Goal: Task Accomplishment & Management: Manage account settings

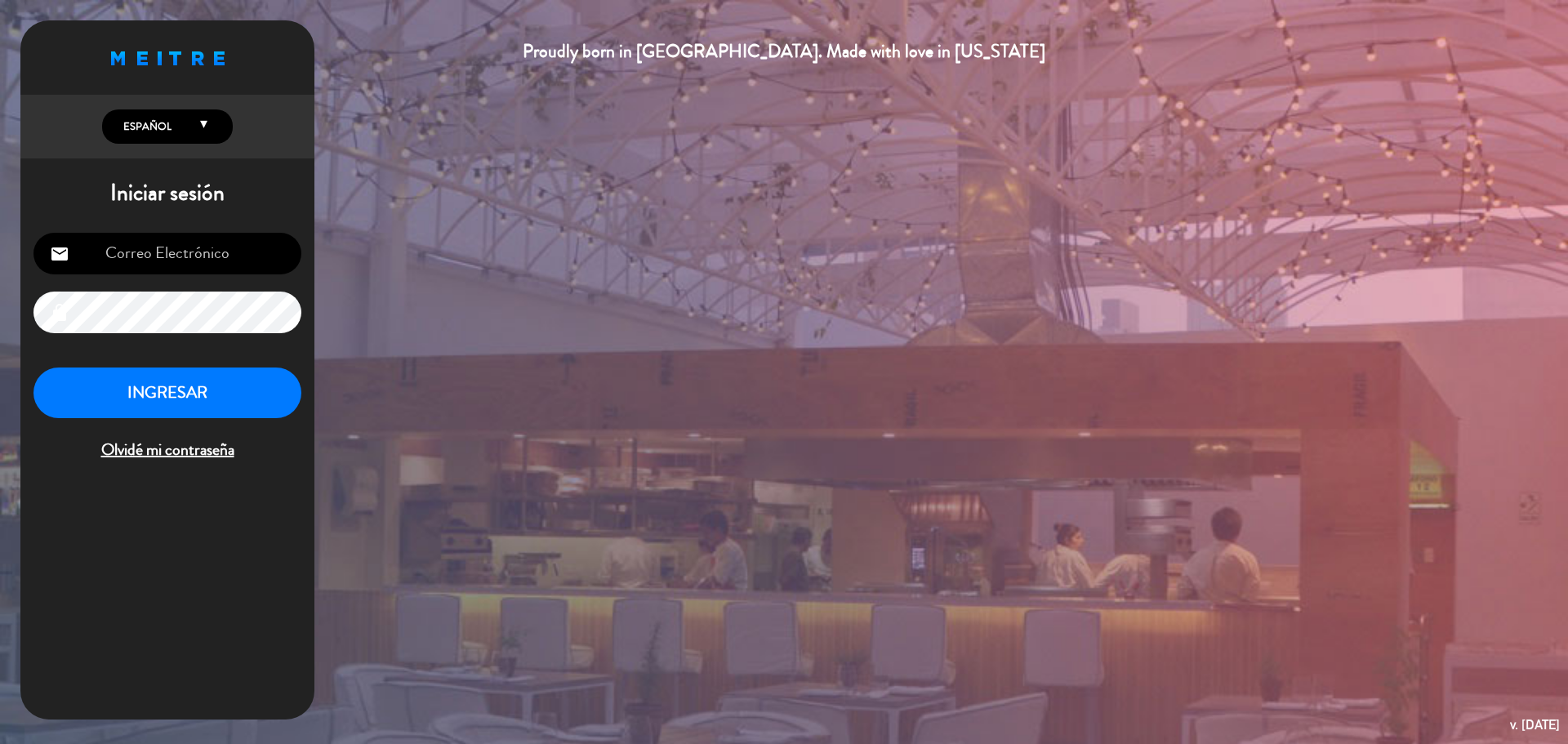
type input "[EMAIL_ADDRESS][DOMAIN_NAME]"
click at [151, 390] on button "INGRESAR" at bounding box center [167, 394] width 268 height 51
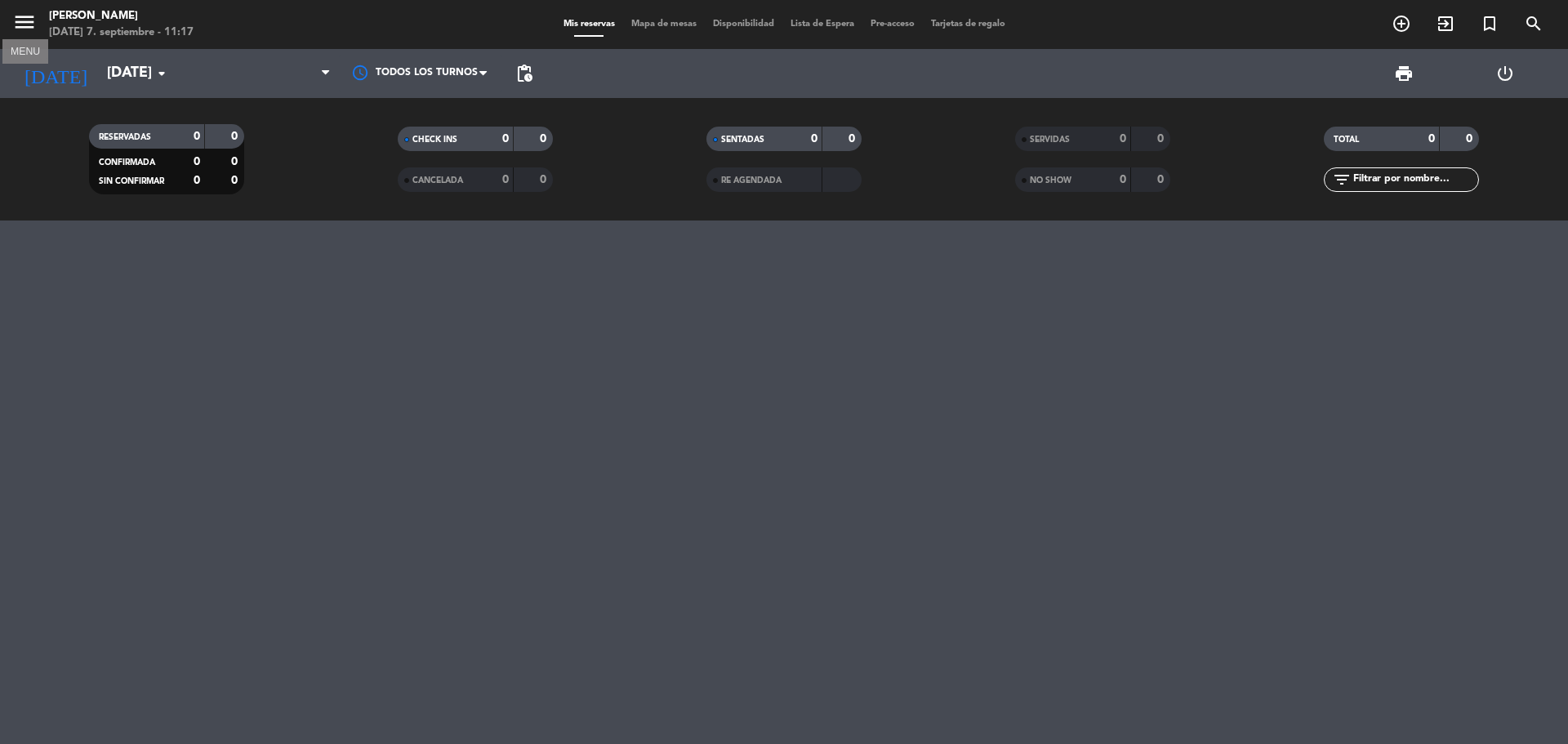
click at [27, 24] on icon "menu" at bounding box center [24, 22] width 25 height 25
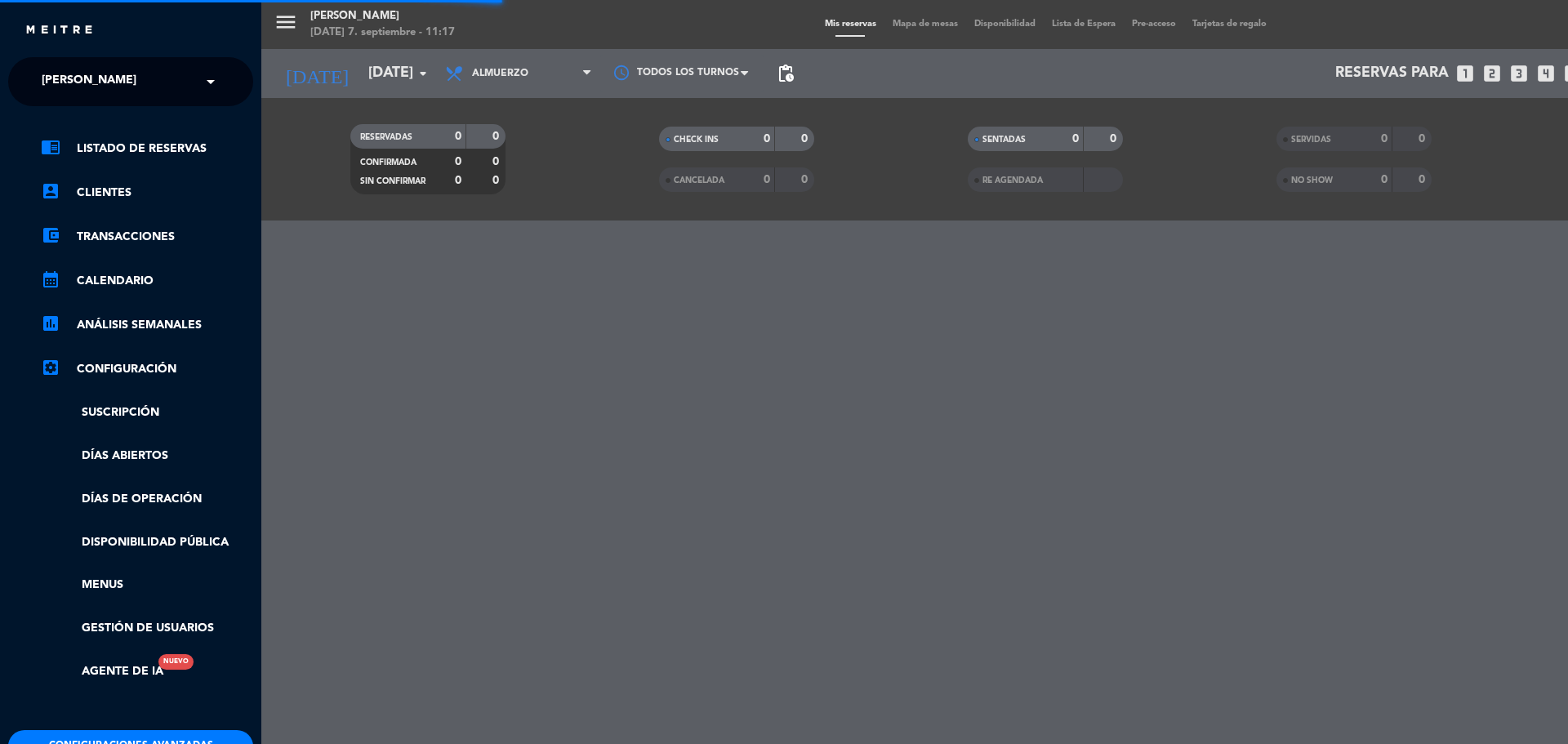
click at [90, 72] on span "[PERSON_NAME]" at bounding box center [90, 81] width 95 height 34
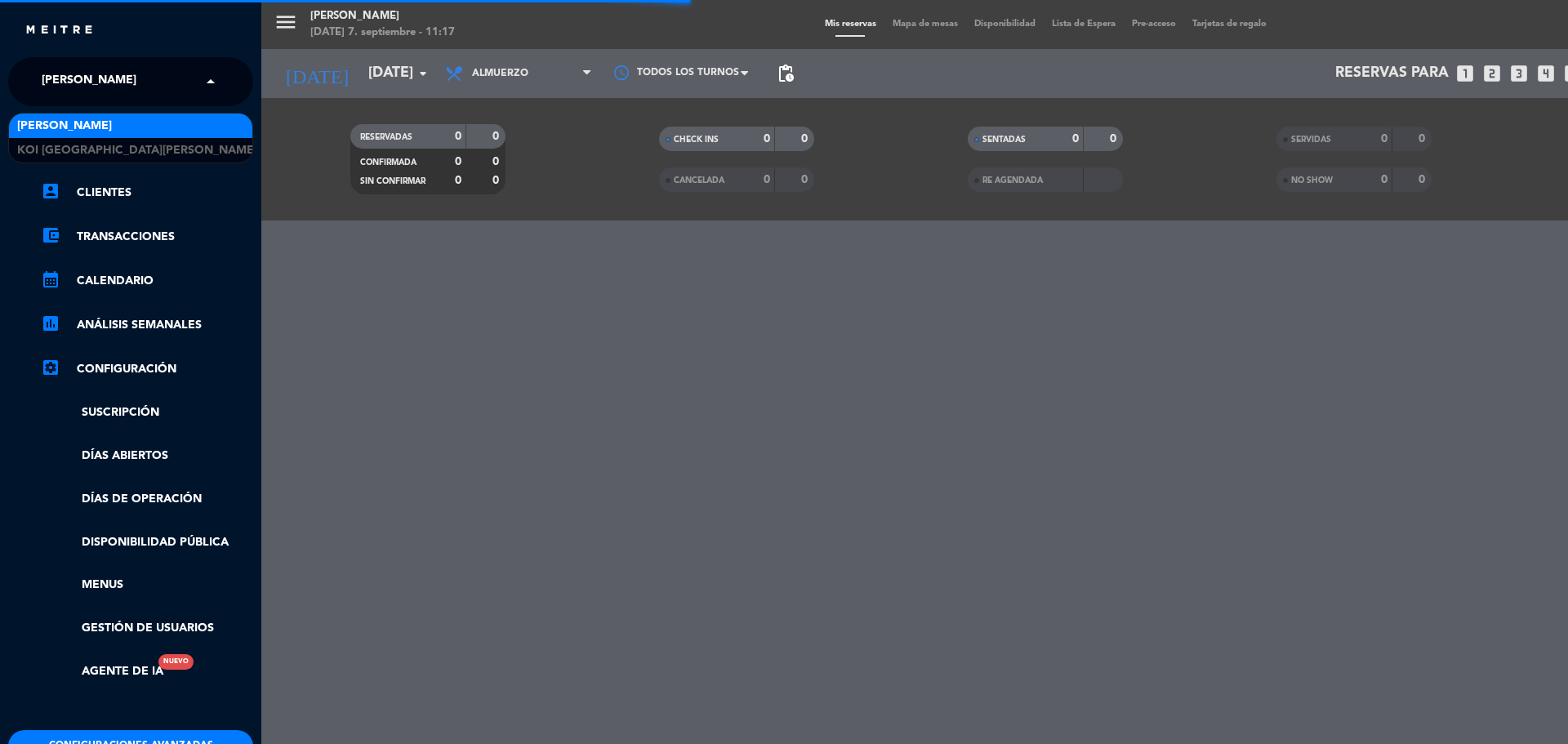
click at [94, 135] on span "[PERSON_NAME]" at bounding box center [65, 126] width 95 height 19
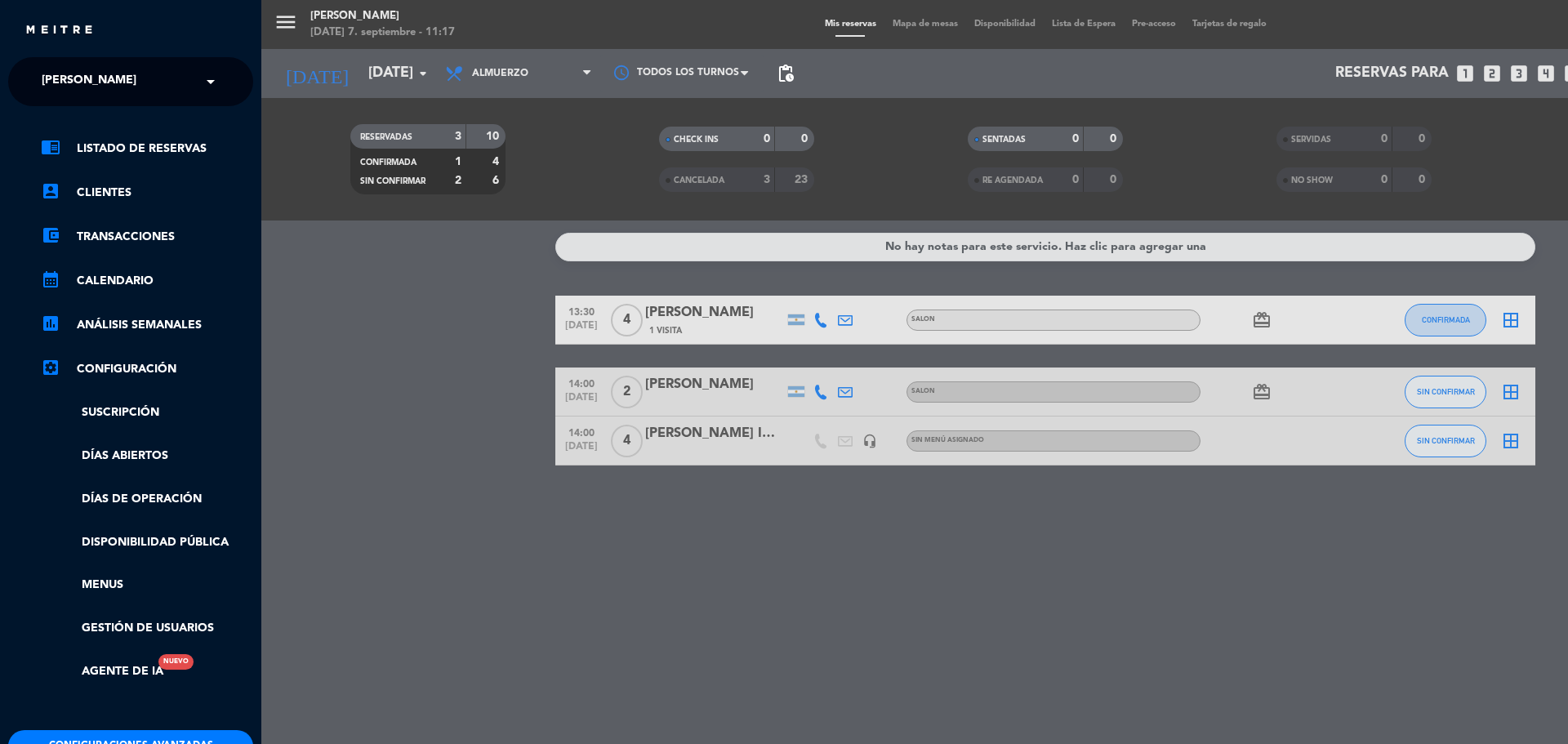
click at [136, 77] on div "× KOI Lavalleja" at bounding box center [97, 81] width 125 height 34
click at [122, 146] on div "KOI [GEOGRAPHIC_DATA][PERSON_NAME]" at bounding box center [131, 150] width 243 height 25
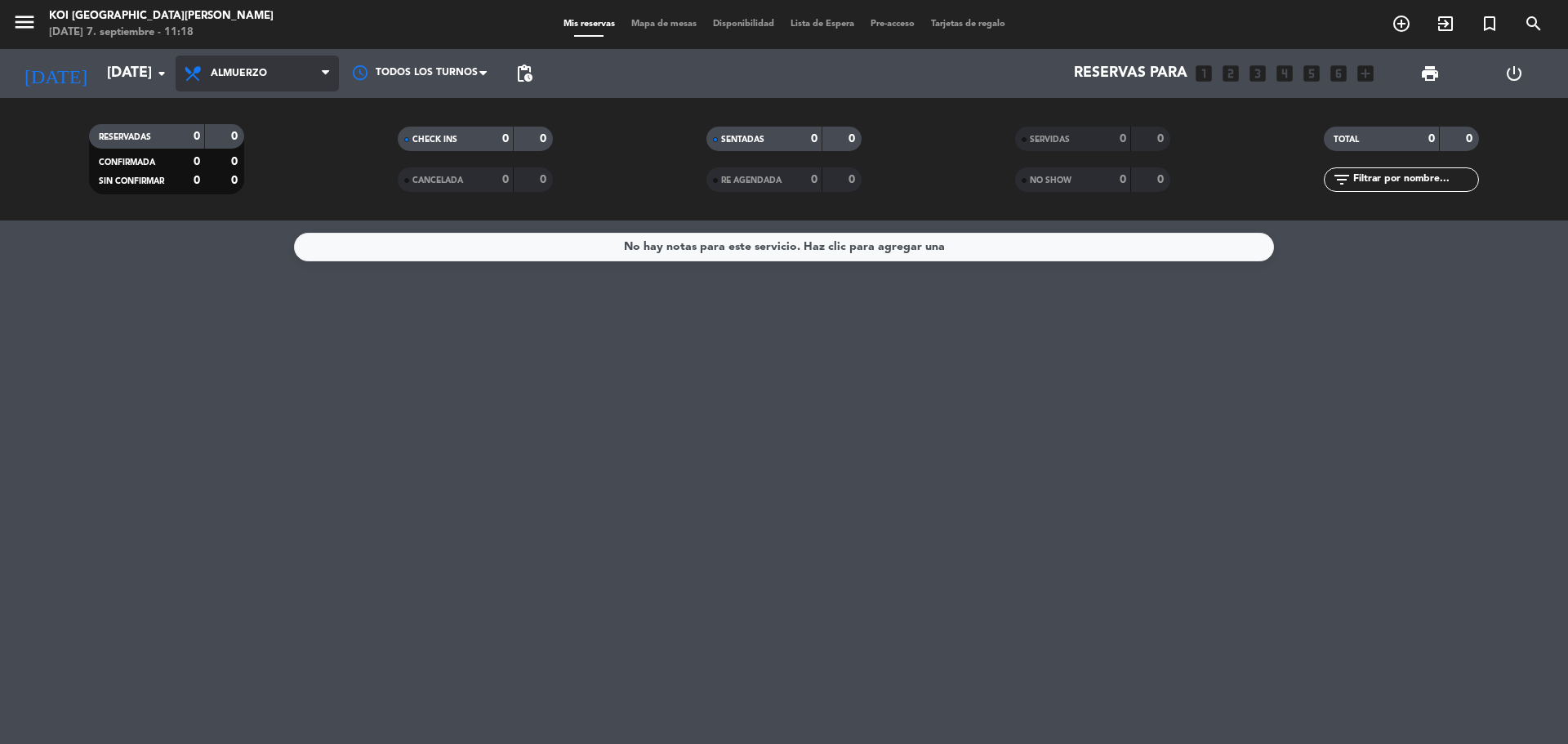
click at [243, 80] on span "Almuerzo" at bounding box center [257, 73] width 163 height 36
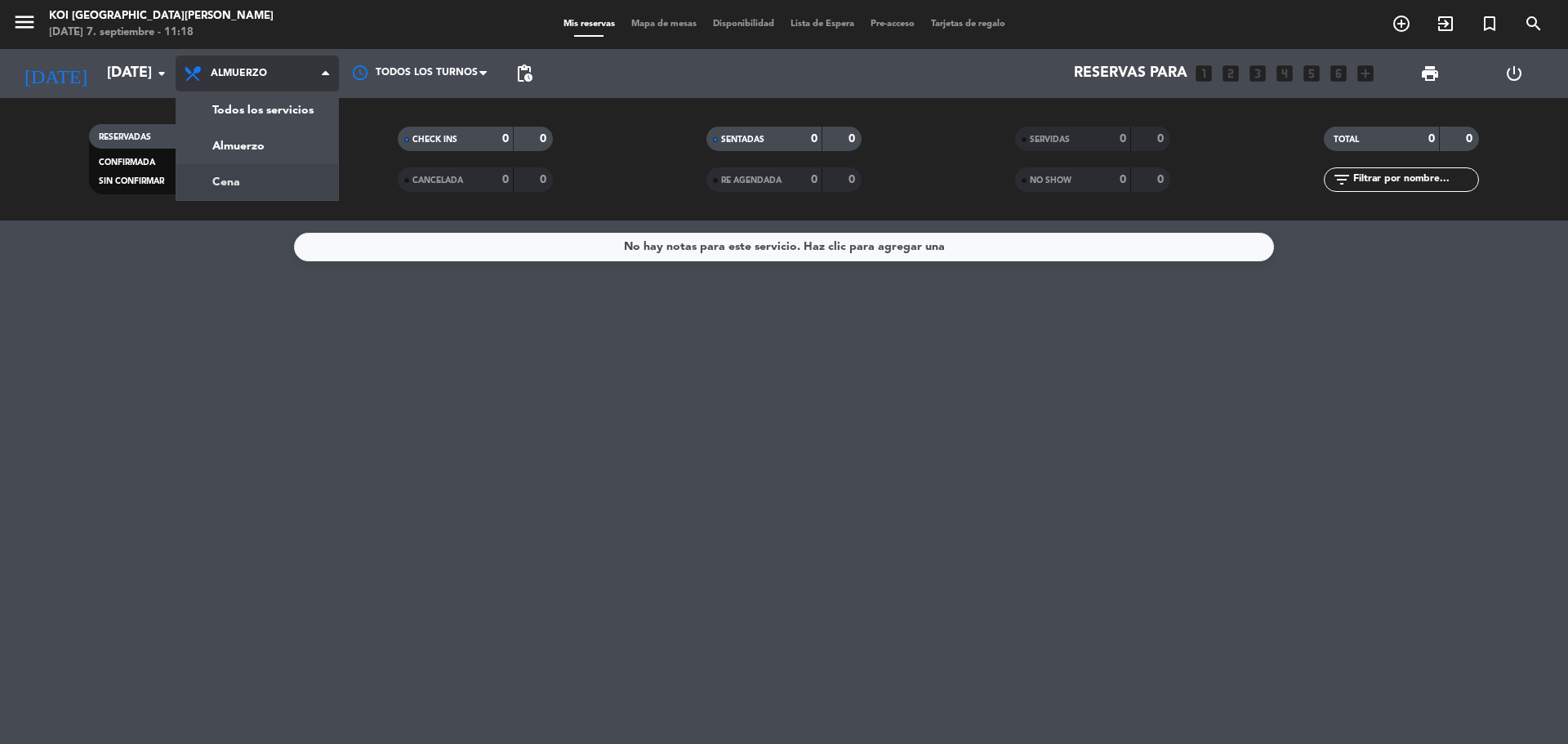
click at [250, 178] on div "menu KOI [GEOGRAPHIC_DATA][PERSON_NAME][DATE] 7. septiembre - 11:18 Mis reserva…" at bounding box center [784, 110] width 1568 height 221
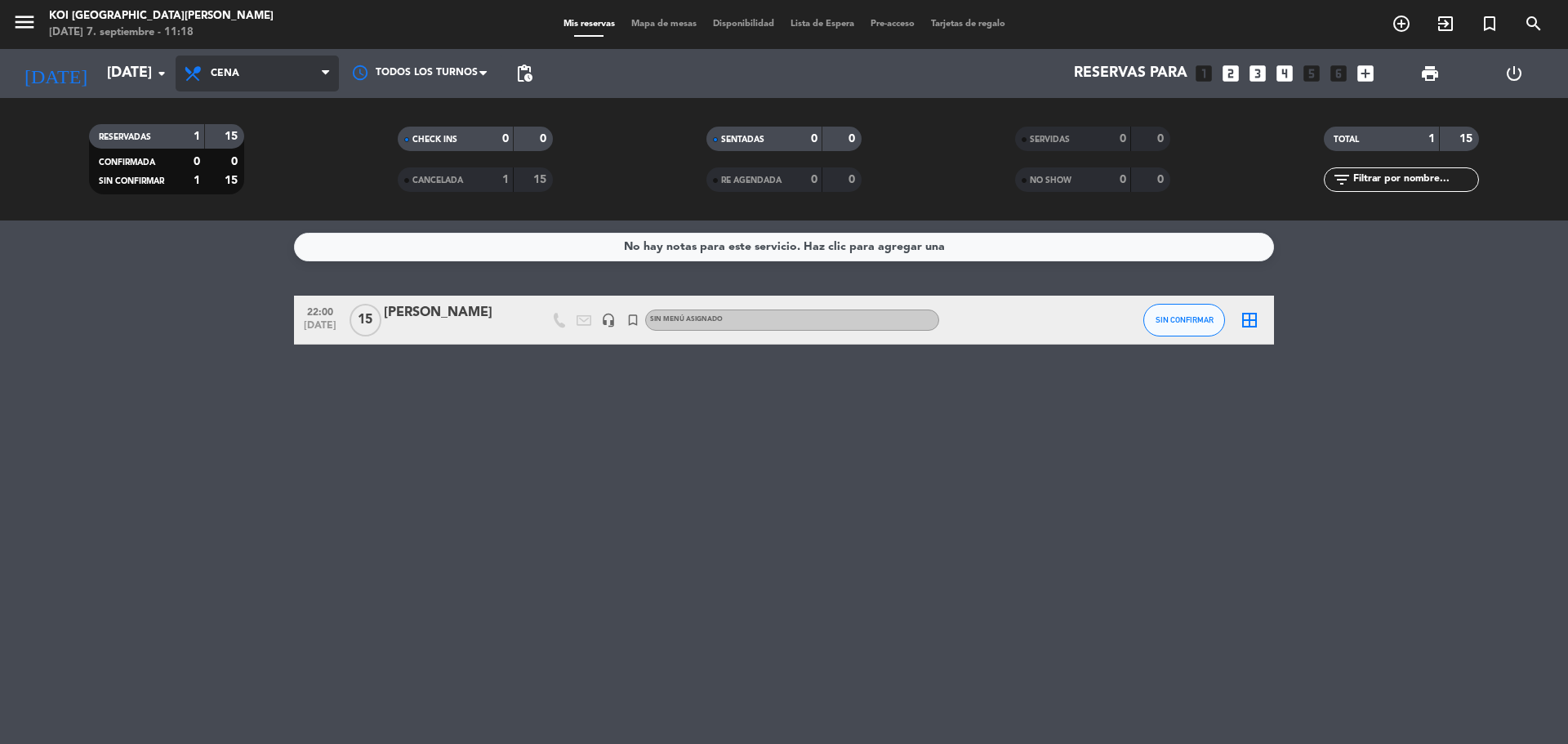
click at [247, 70] on span "Cena" at bounding box center [257, 73] width 163 height 36
click at [258, 143] on div "menu KOI [GEOGRAPHIC_DATA][PERSON_NAME][DATE] 7. septiembre - 11:18 Mis reserva…" at bounding box center [784, 110] width 1568 height 221
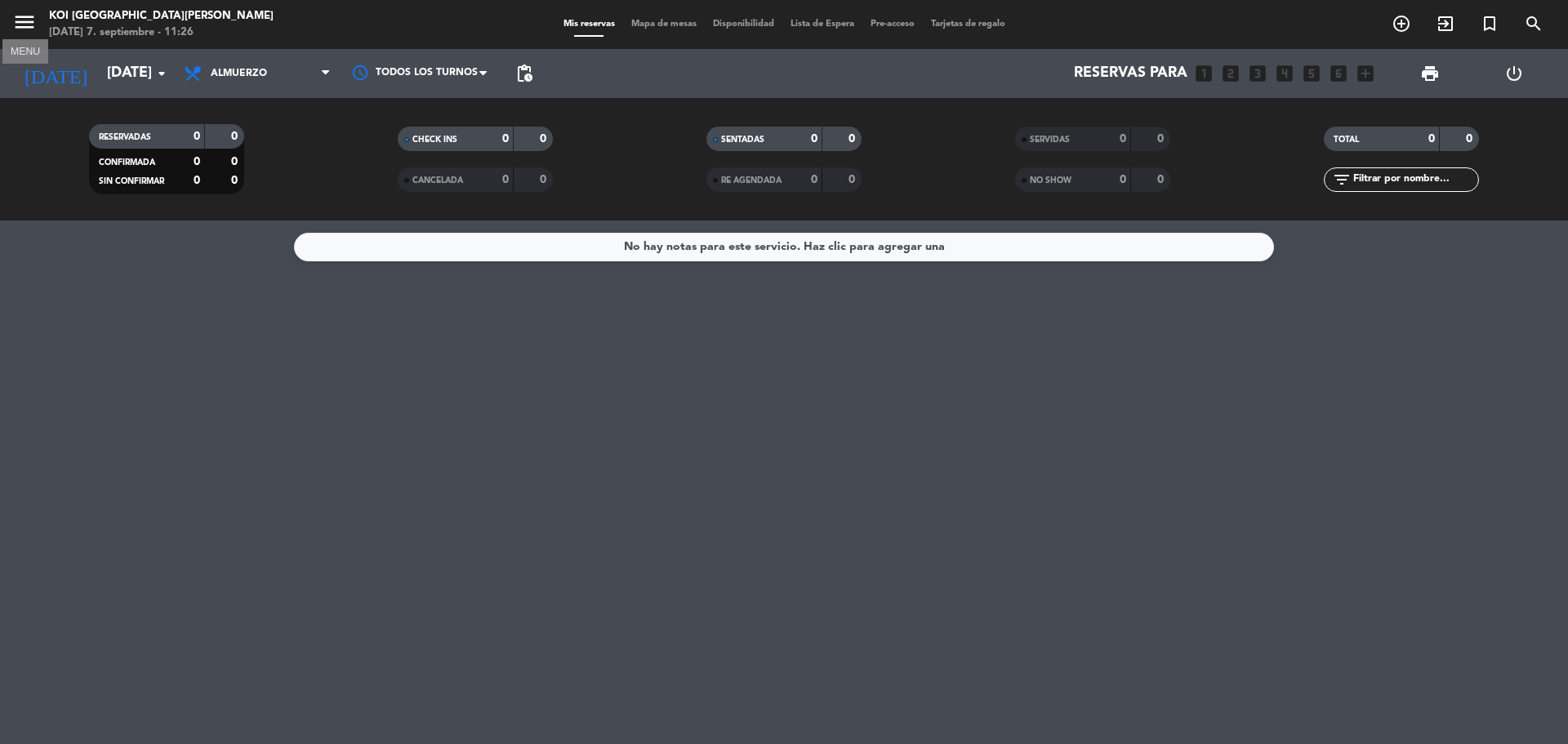
click at [34, 17] on icon "menu" at bounding box center [24, 22] width 25 height 25
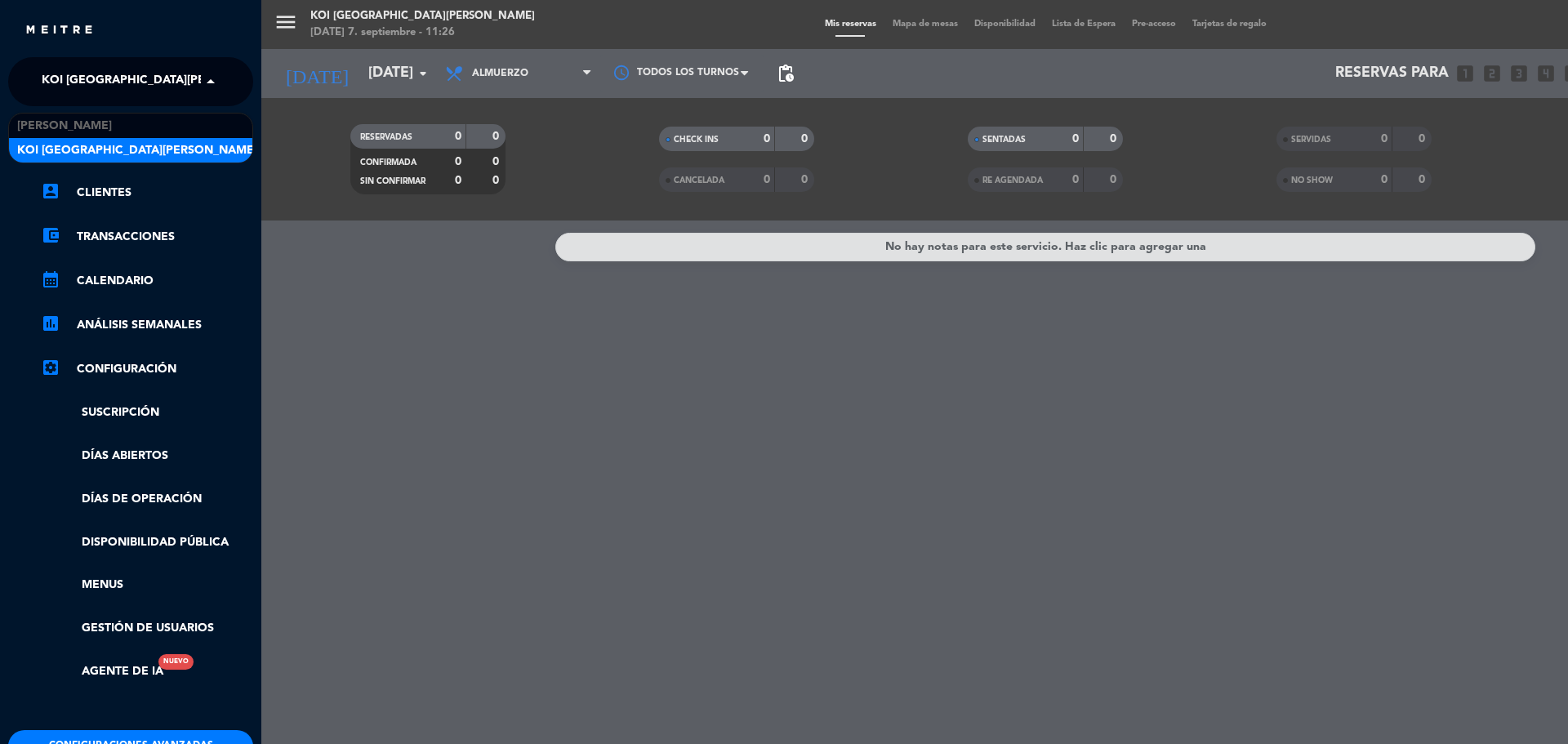
click at [108, 86] on span "KOI [GEOGRAPHIC_DATA][PERSON_NAME]" at bounding box center [162, 81] width 240 height 34
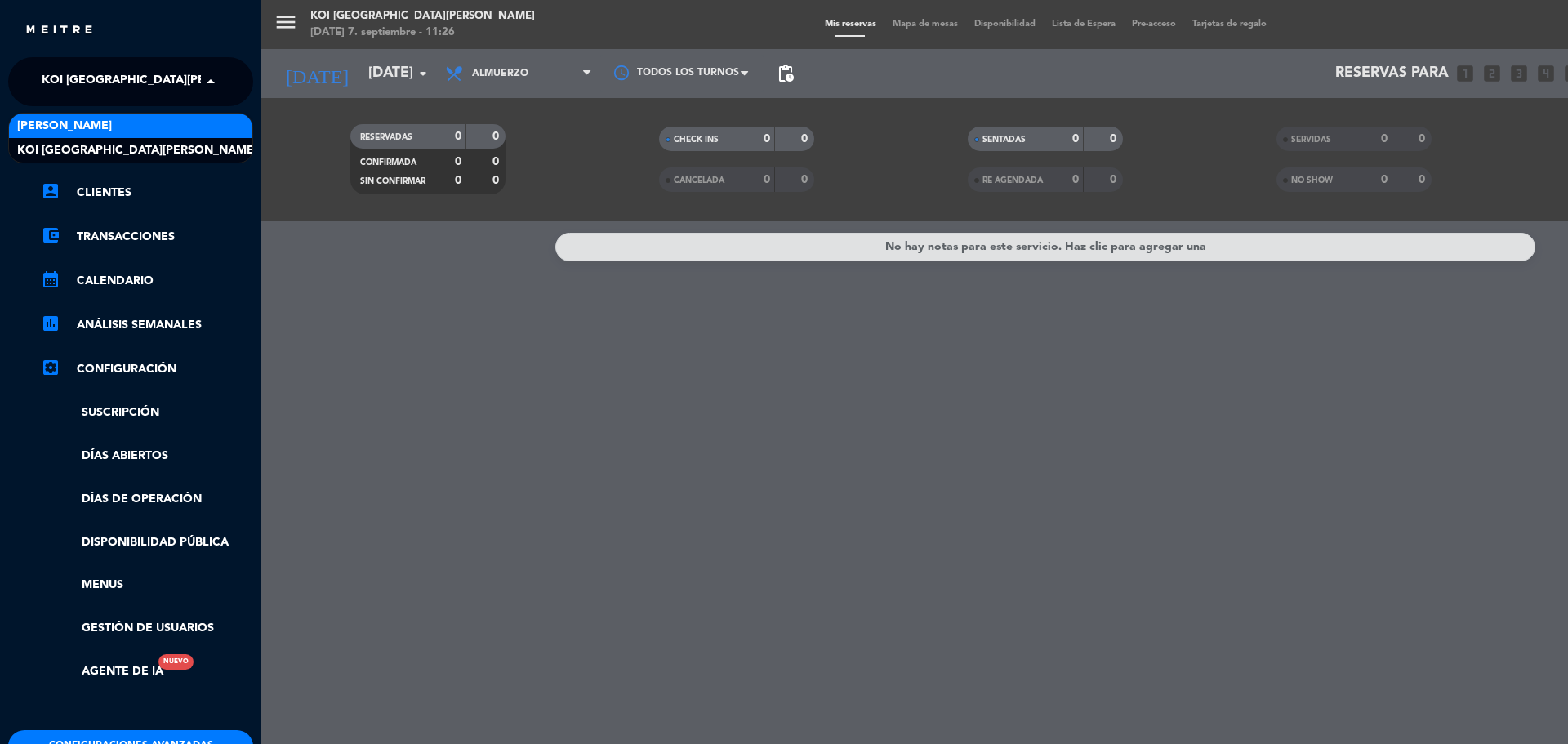
click at [150, 125] on div "[PERSON_NAME]" at bounding box center [131, 125] width 243 height 25
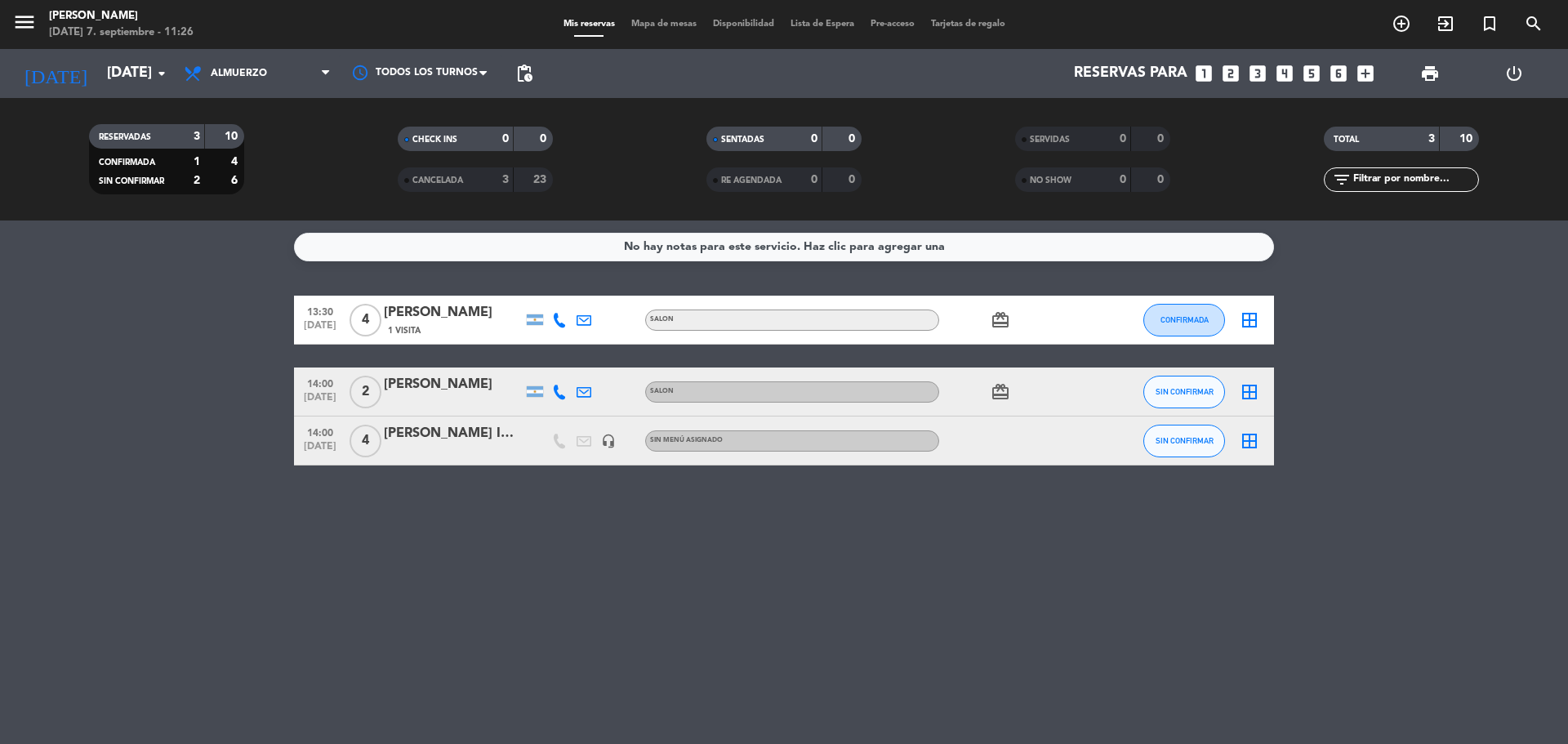
click at [997, 326] on icon "card_giftcard" at bounding box center [1000, 319] width 19 height 19
click at [999, 391] on icon "card_giftcard" at bounding box center [1000, 392] width 19 height 19
click at [26, 25] on icon "menu" at bounding box center [24, 22] width 25 height 25
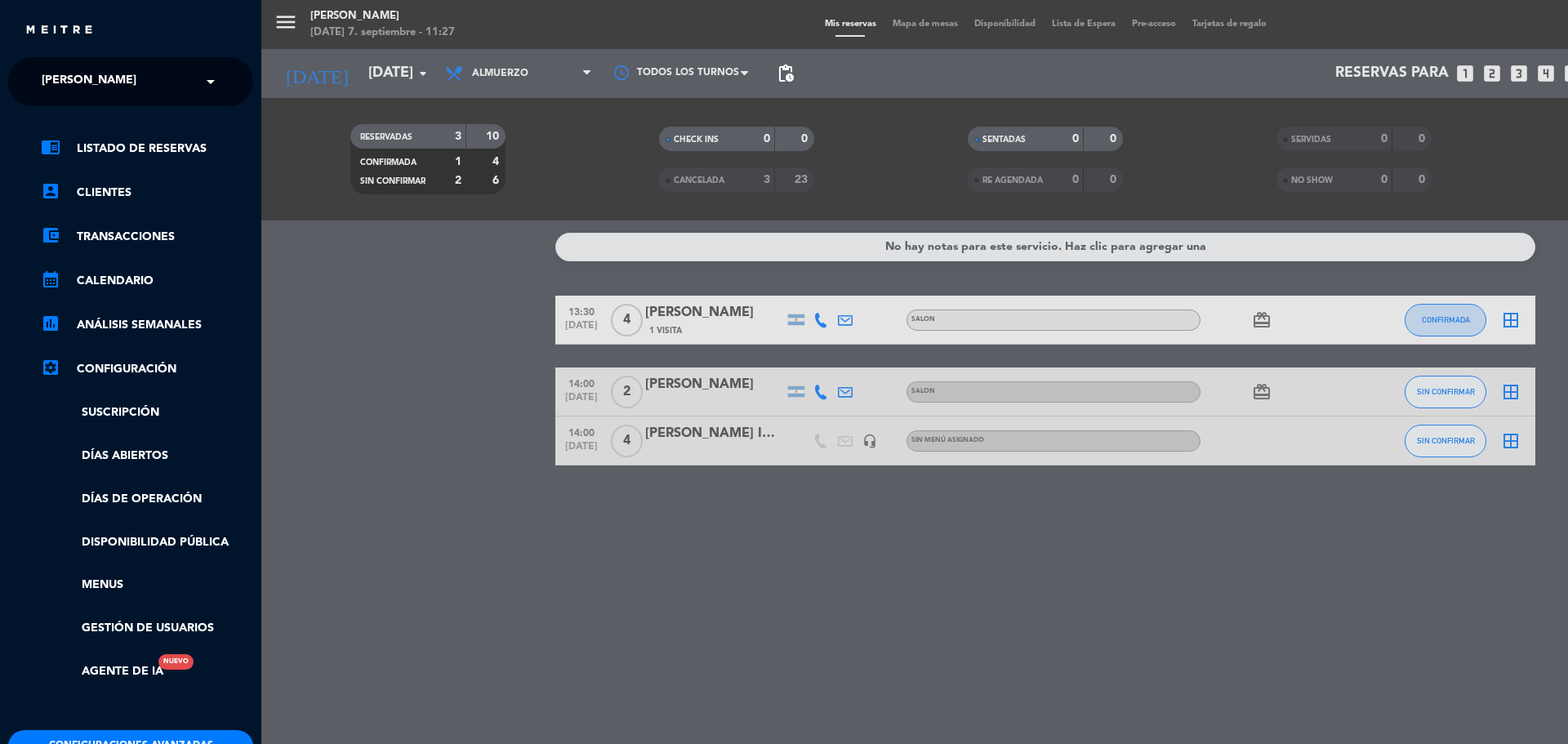
click at [167, 71] on input "text" at bounding box center [133, 82] width 199 height 36
click at [146, 146] on div "KOI [GEOGRAPHIC_DATA][PERSON_NAME]" at bounding box center [131, 150] width 243 height 25
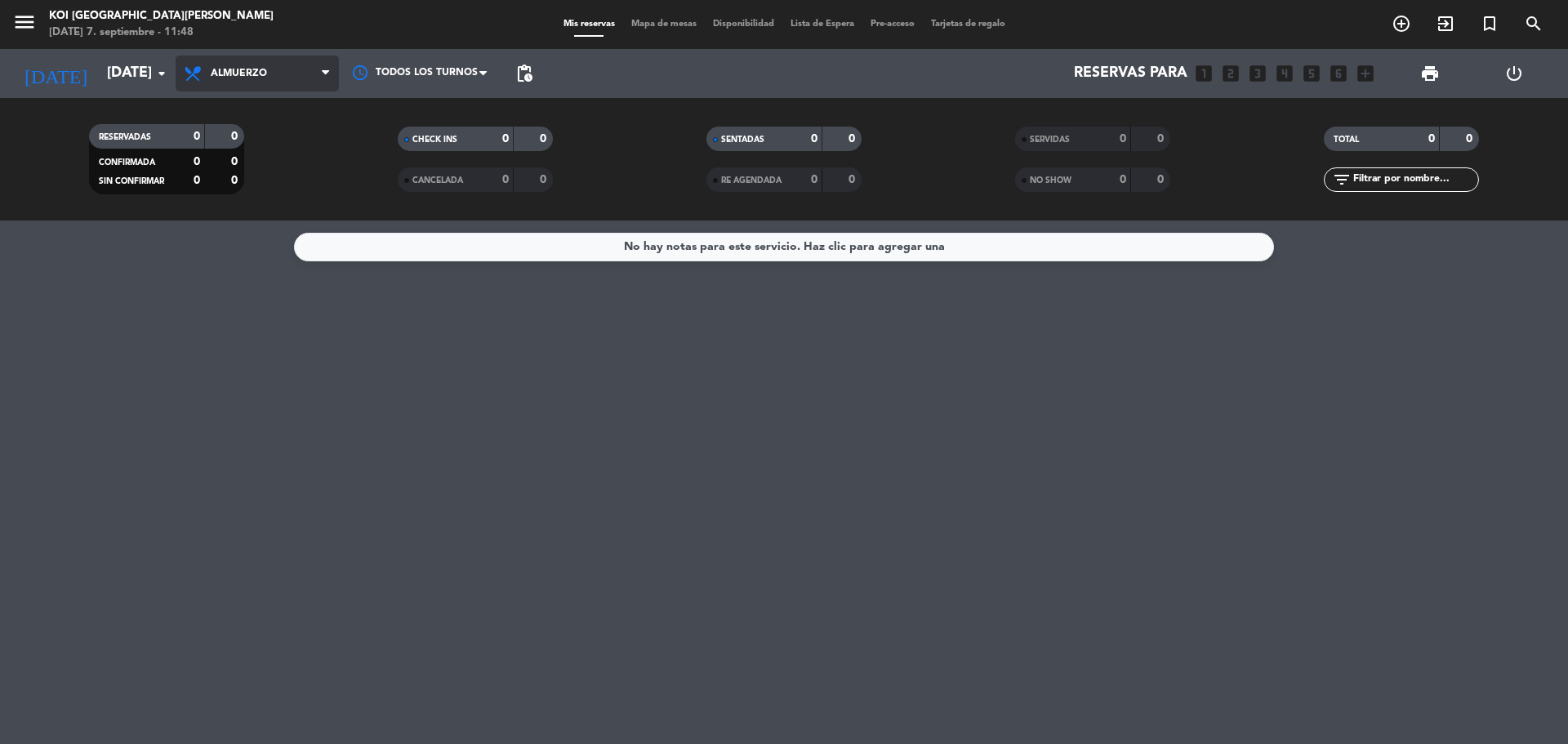
click at [274, 79] on span "Almuerzo" at bounding box center [257, 73] width 163 height 36
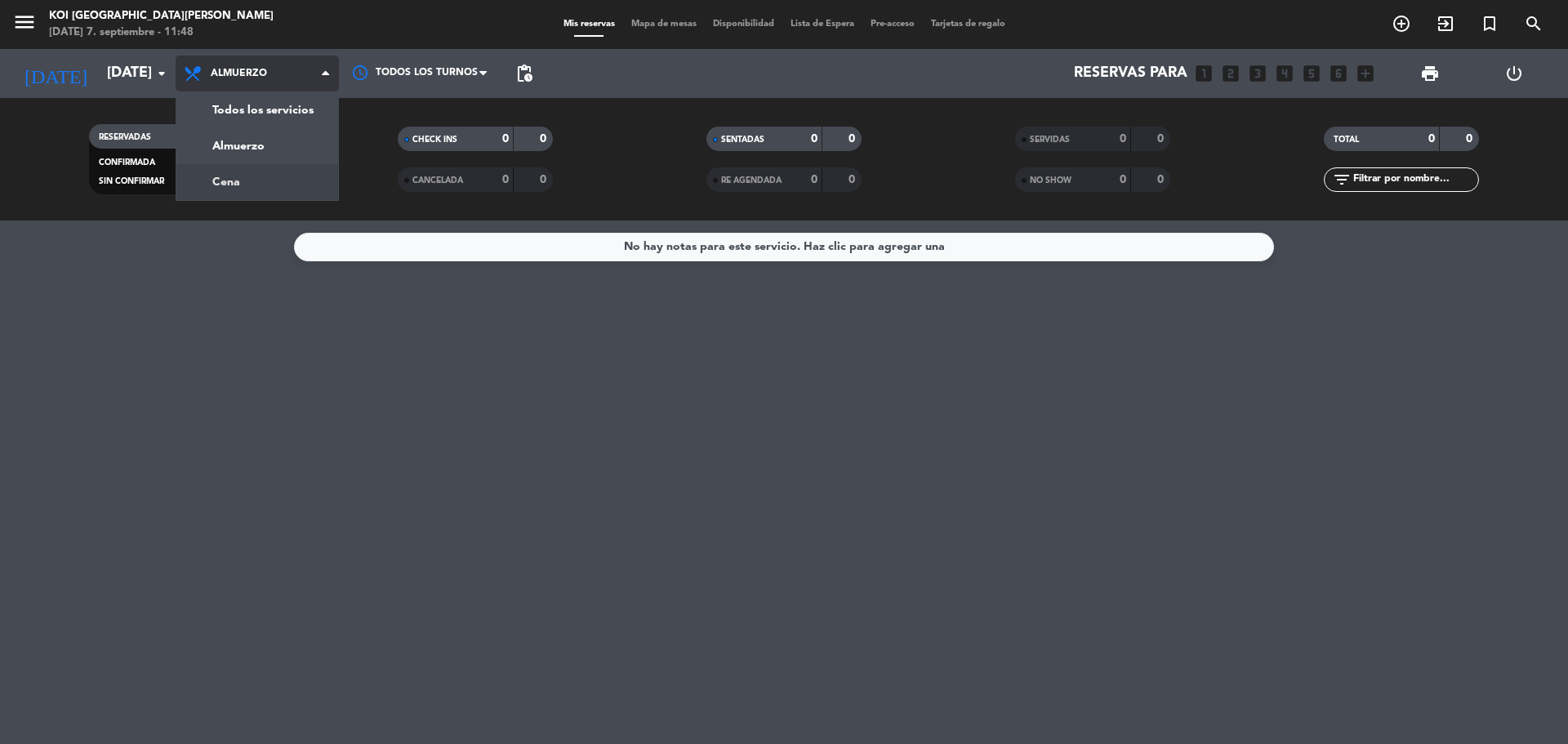
click at [271, 174] on div "menu KOI [GEOGRAPHIC_DATA][PERSON_NAME][DATE] 7. septiembre - 11:48 Mis reserva…" at bounding box center [784, 110] width 1568 height 221
